Goal: Transaction & Acquisition: Purchase product/service

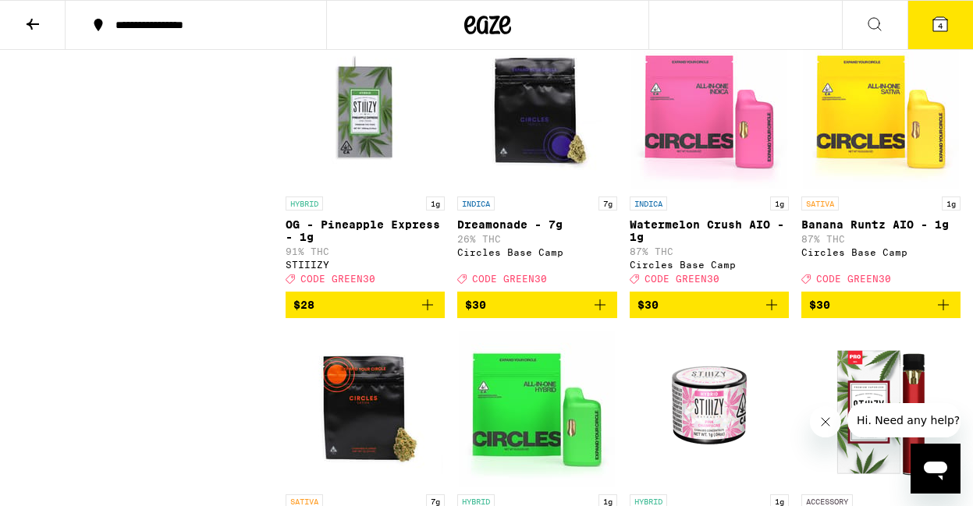
scroll to position [5541, 0]
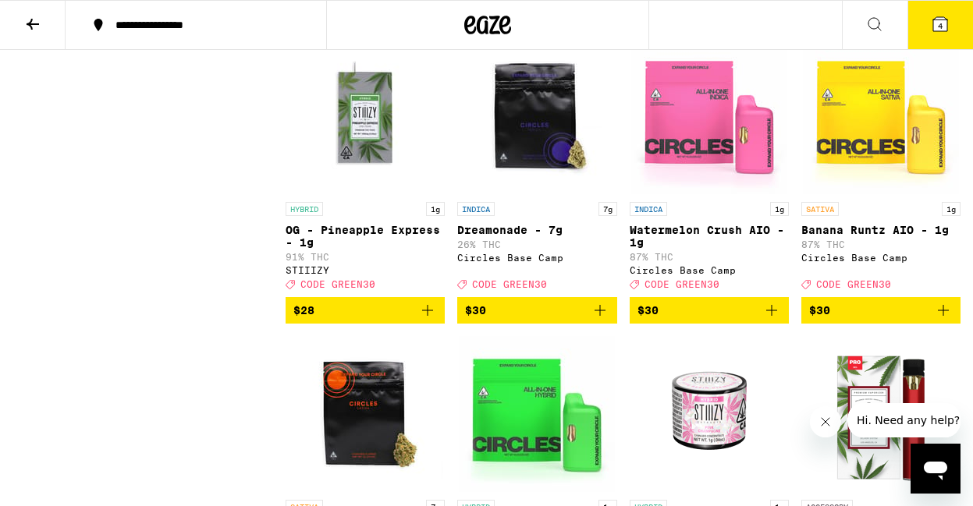
click at [500, 27] on icon at bounding box center [505, 25] width 12 height 19
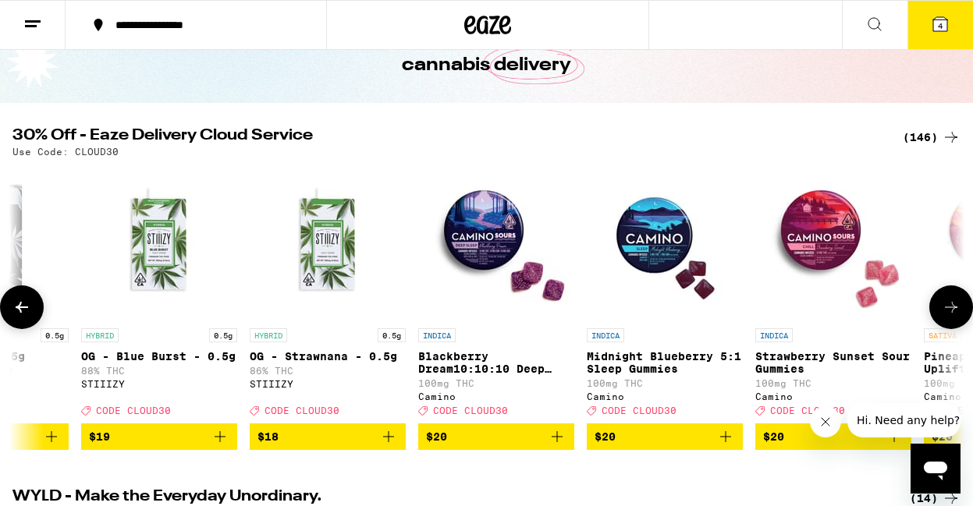
scroll to position [0, 3307]
